Goal: Information Seeking & Learning: Find specific fact

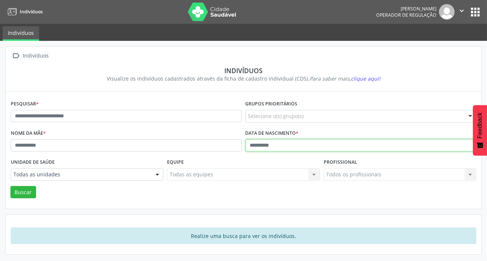
click at [277, 144] on input "text" at bounding box center [360, 145] width 231 height 13
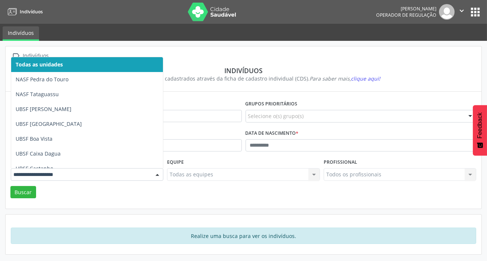
type input "*"
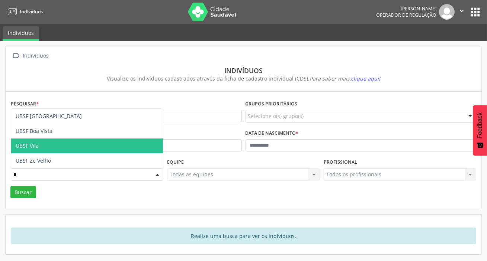
click at [67, 148] on span "UBSF Vila" at bounding box center [87, 146] width 152 height 15
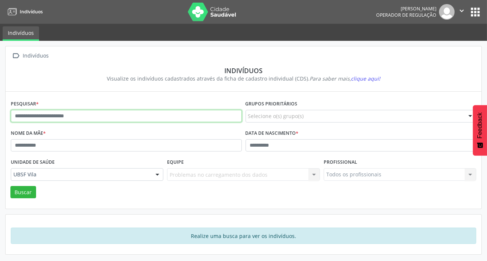
click at [85, 114] on input "text" at bounding box center [126, 116] width 231 height 13
type input "**********"
click at [10, 186] on button "Buscar" at bounding box center [23, 192] width 26 height 13
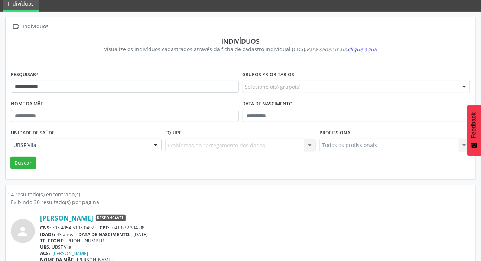
scroll to position [203, 0]
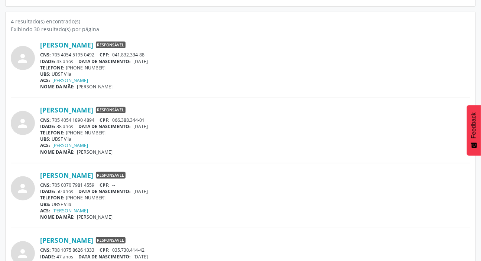
drag, startPoint x: 54, startPoint y: 119, endPoint x: 96, endPoint y: 119, distance: 42.0
click at [96, 119] on div "CNS: 705 4054 1890 4894 CPF: 066.388.344-01" at bounding box center [255, 120] width 430 height 6
copy div "705 4054 1890 4894"
click at [264, 93] on div "person [PERSON_NAME] Responsável CNS: 705 4054 5195 0492 CPF: 041.832.334-88 ID…" at bounding box center [241, 69] width 460 height 57
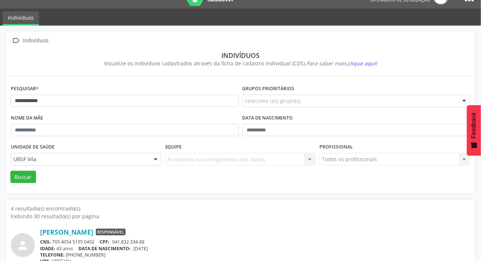
scroll to position [135, 0]
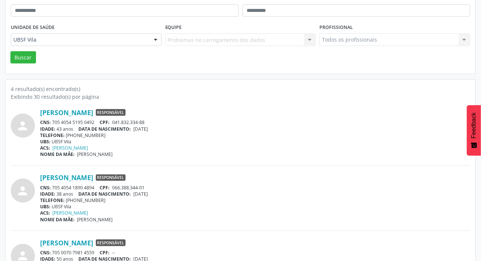
drag, startPoint x: 53, startPoint y: 186, endPoint x: 94, endPoint y: 185, distance: 41.3
click at [94, 185] on div "CNS: 705 4054 1890 4894 CPF: 066.388.344-01" at bounding box center [255, 188] width 430 height 6
copy div "705 4054 1890 4894"
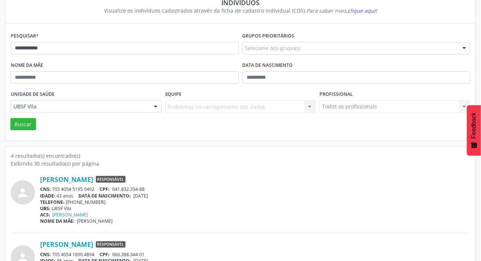
scroll to position [0, 0]
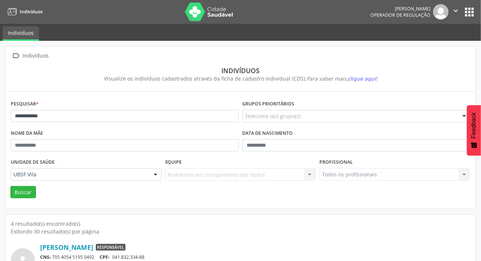
click at [472, 16] on button "apps" at bounding box center [469, 12] width 13 height 13
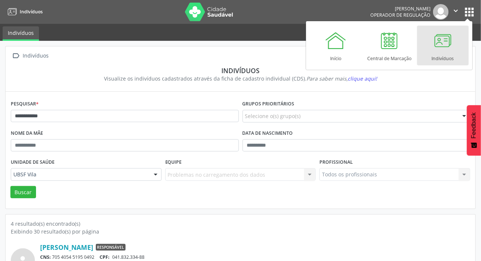
click at [435, 47] on div at bounding box center [443, 40] width 22 height 22
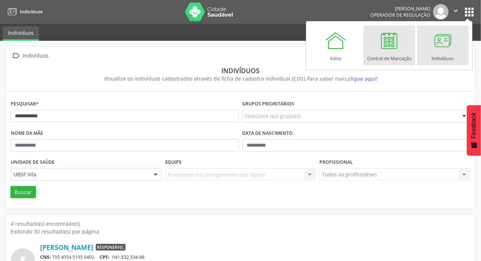
click at [394, 50] on div at bounding box center [389, 40] width 22 height 22
